Goal: Check status: Check status

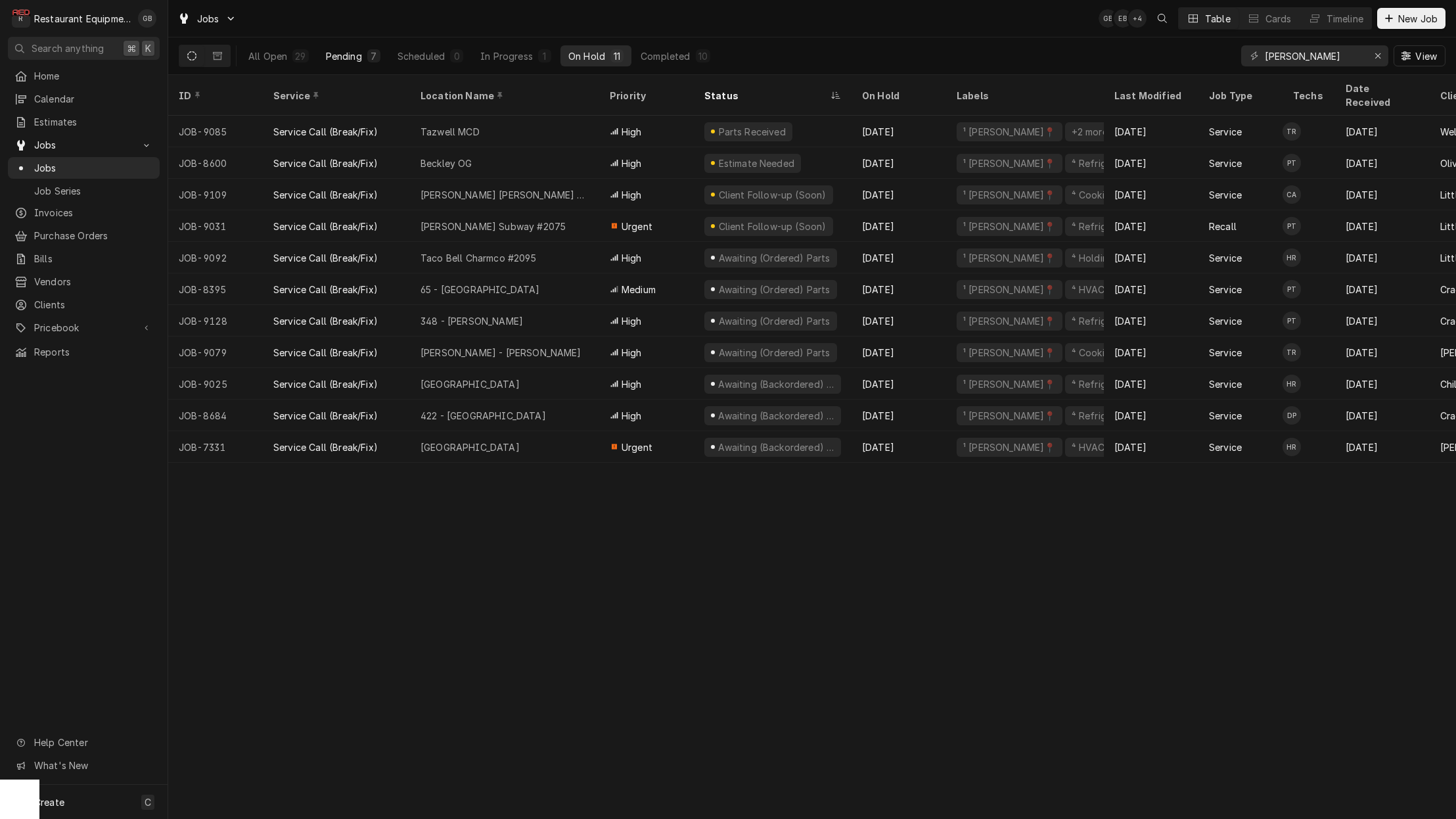
click at [352, 58] on div "Pending" at bounding box center [344, 56] width 36 height 14
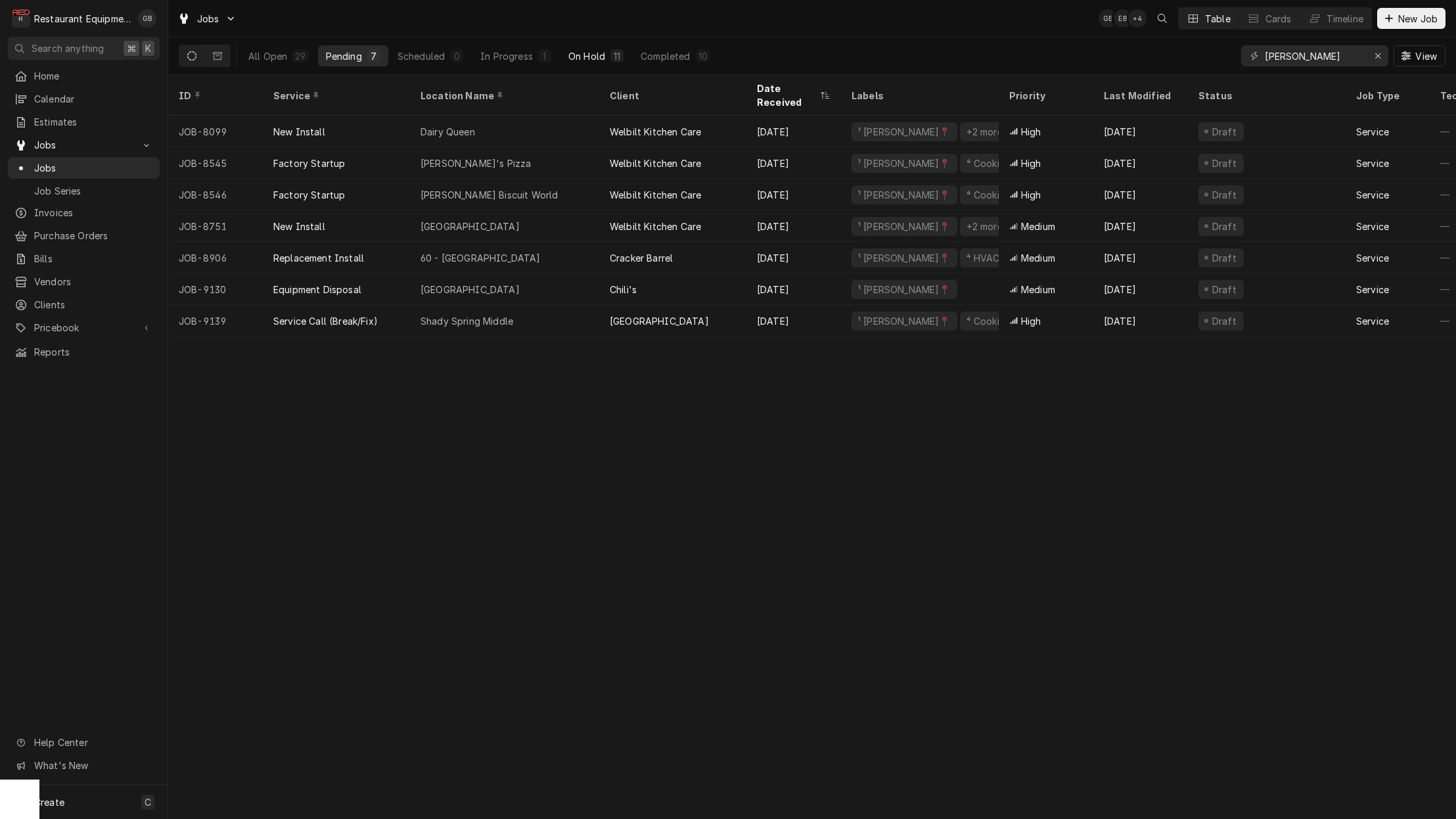
click at [602, 53] on div "On Hold" at bounding box center [587, 56] width 37 height 14
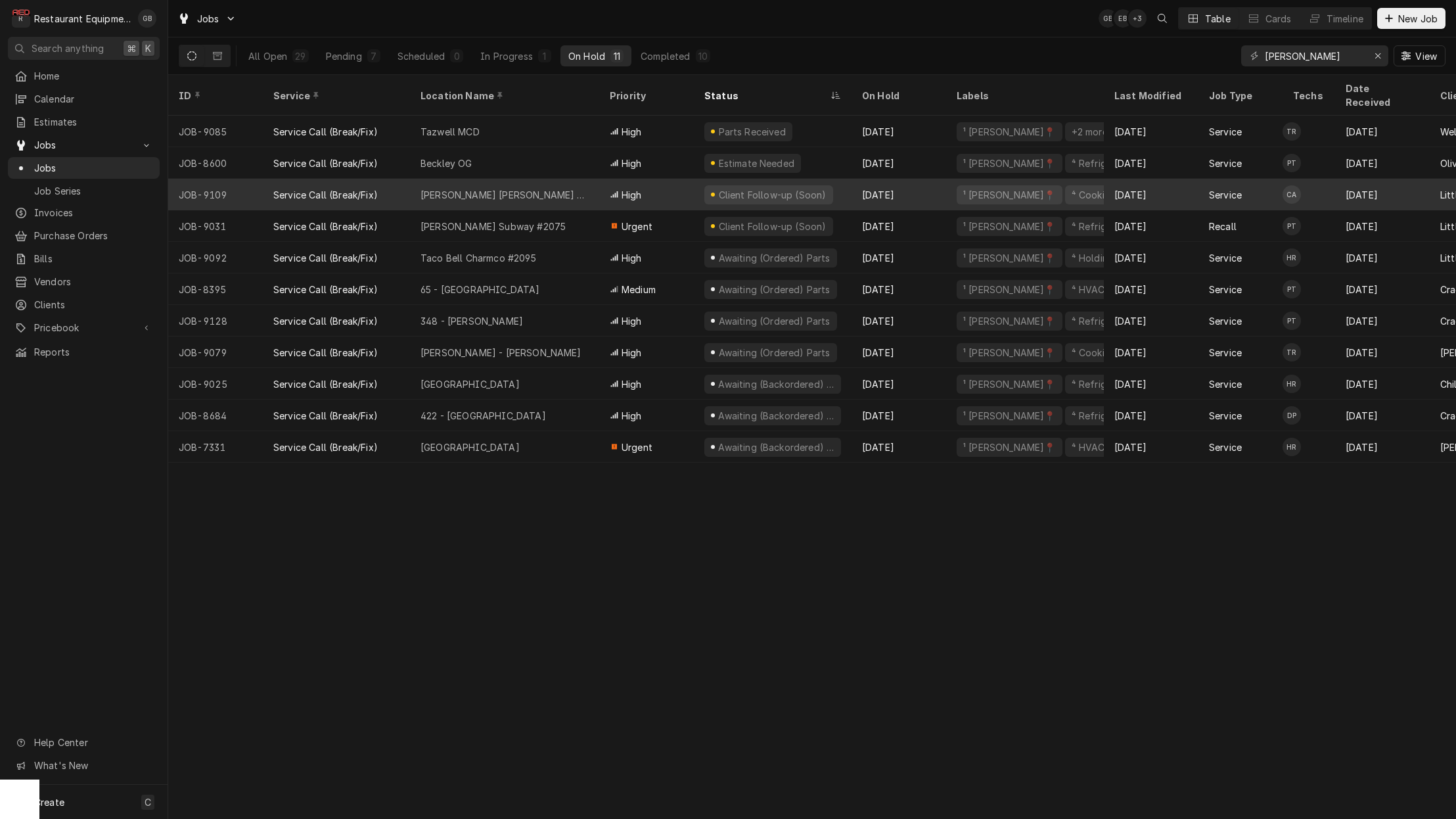
click at [527, 179] on div "Glen Jean Subway" at bounding box center [504, 194] width 189 height 31
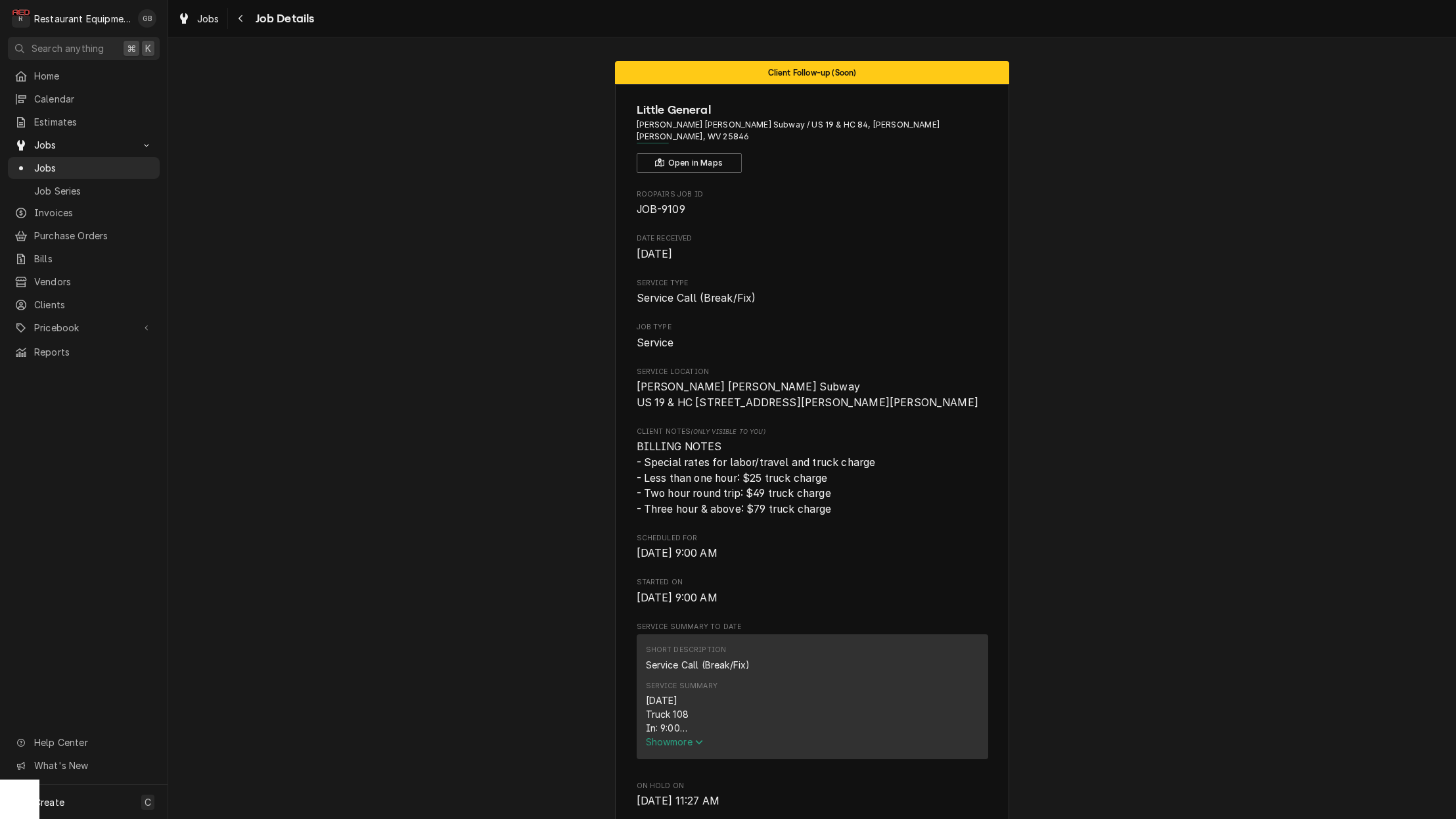
scroll to position [198, 0]
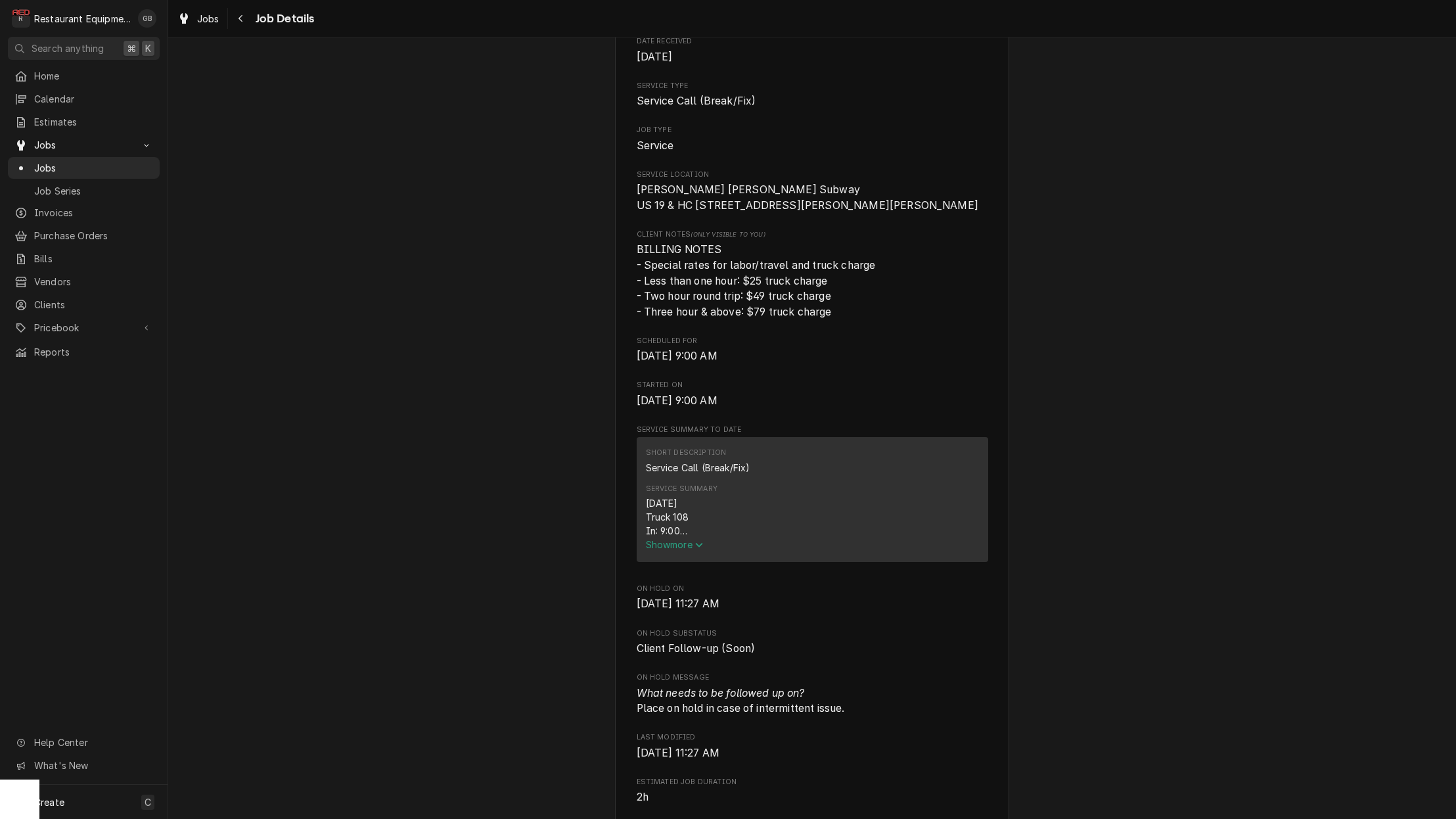
click at [681, 539] on span "Show more" at bounding box center [675, 545] width 58 height 12
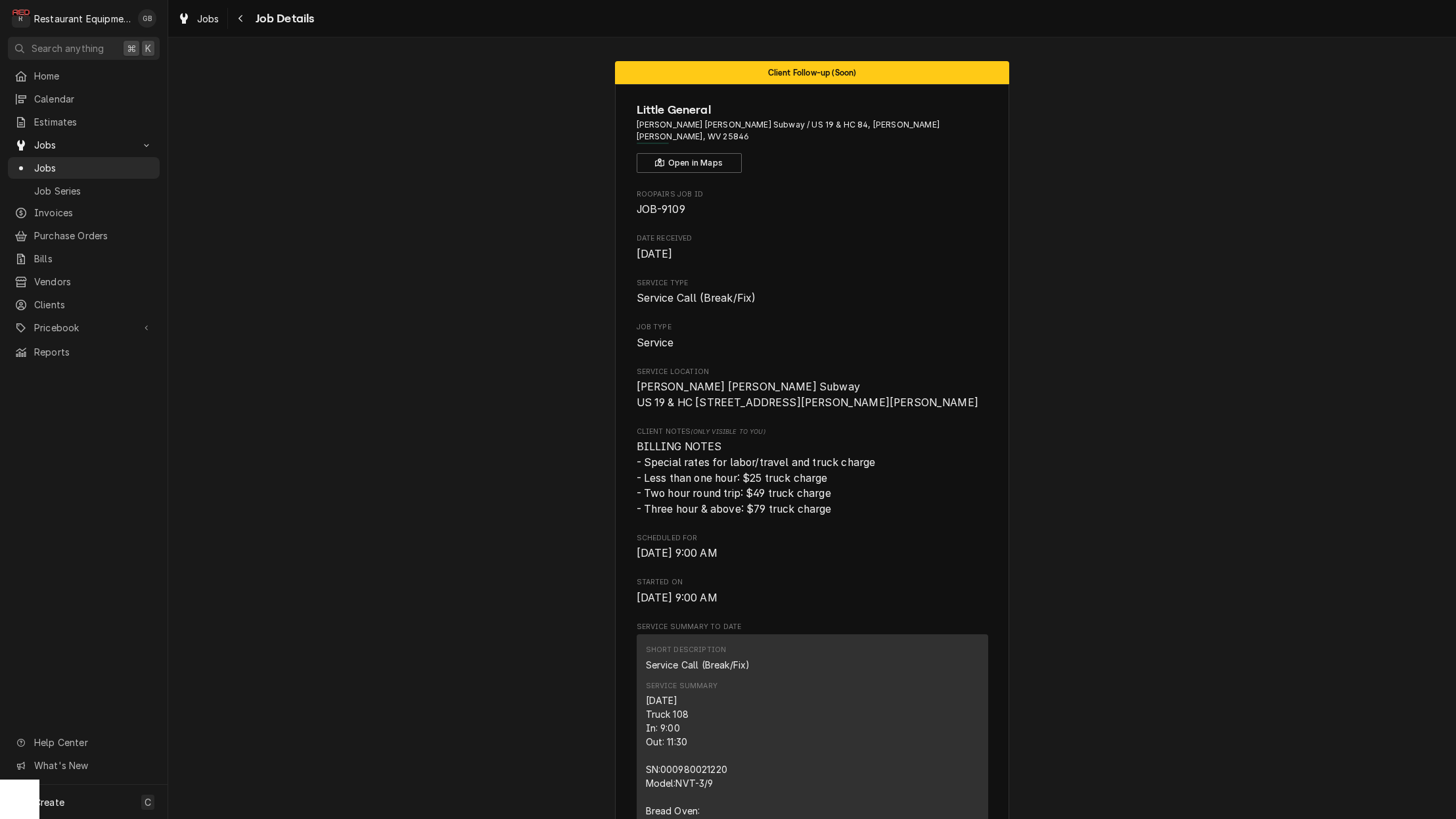
scroll to position [0, 0]
click at [246, 21] on div "Navigate back" at bounding box center [241, 18] width 13 height 13
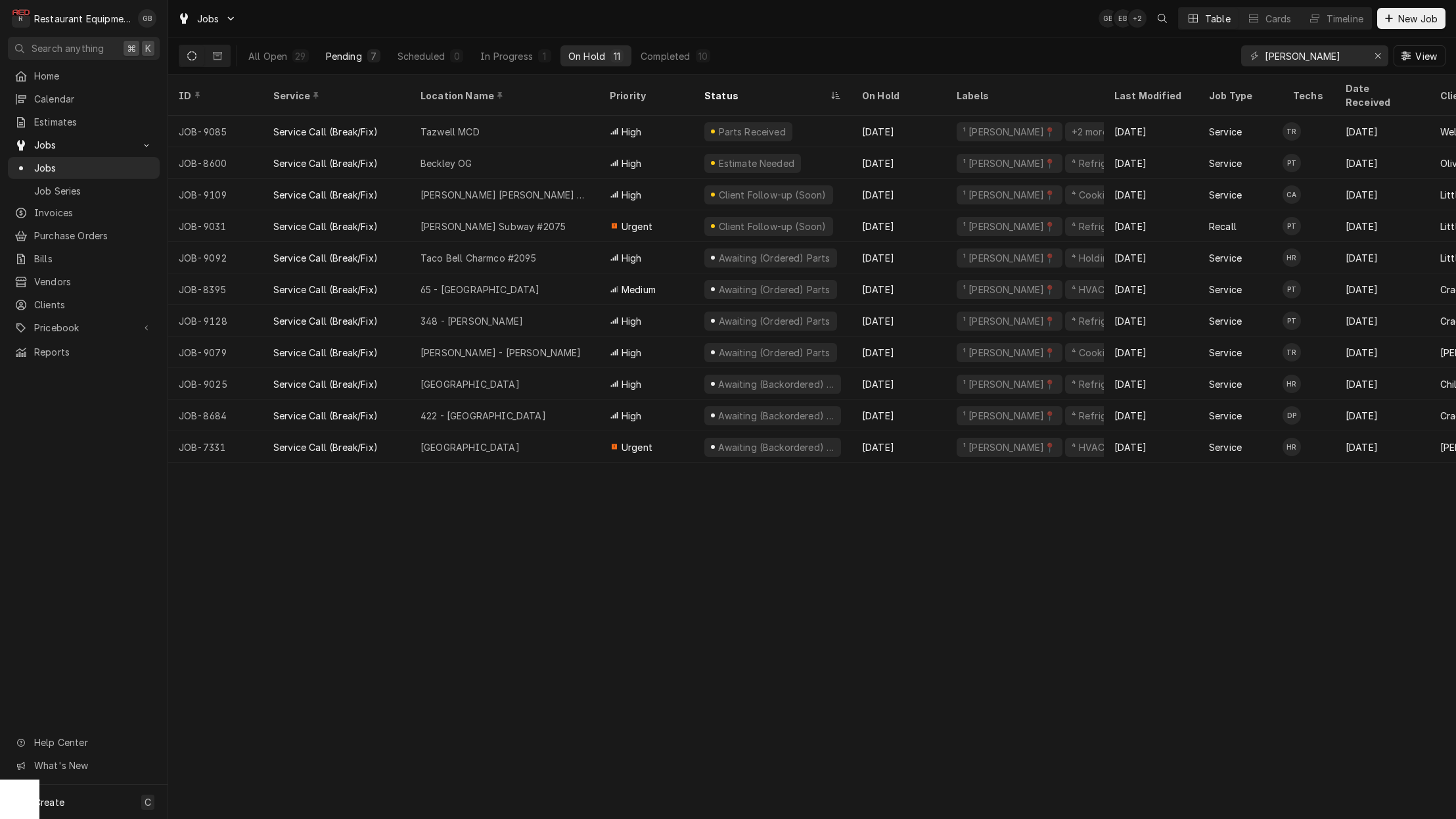
click at [348, 60] on div "Pending" at bounding box center [344, 56] width 36 height 14
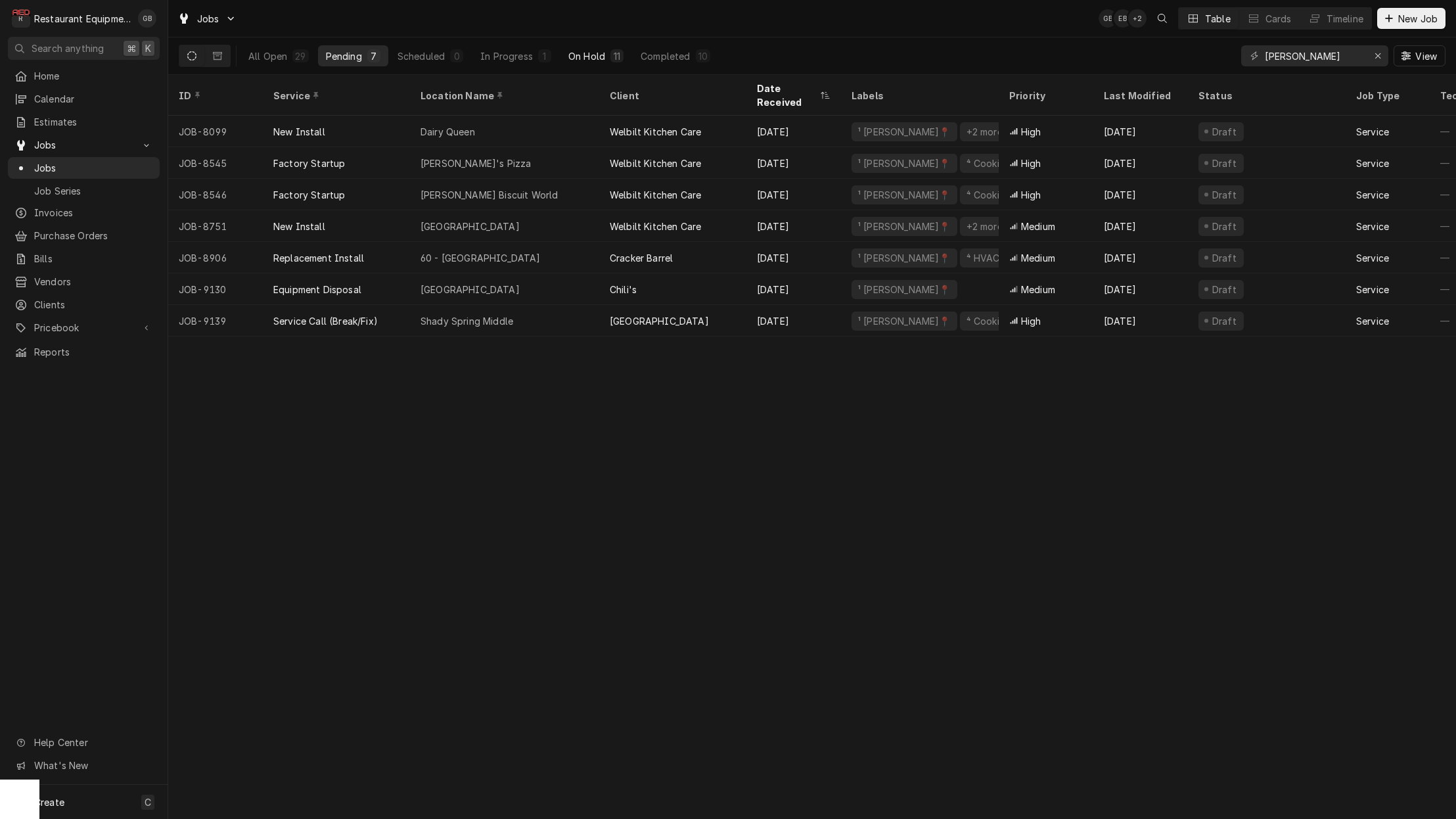
click at [580, 52] on div "On Hold" at bounding box center [587, 56] width 37 height 14
